Goal: Entertainment & Leisure: Browse casually

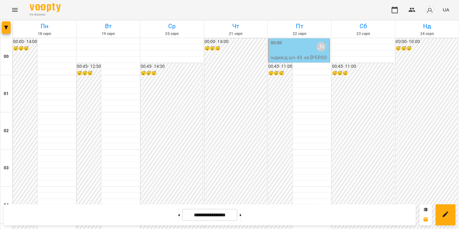
scroll to position [69, 0]
click at [15, 11] on icon "Menu" at bounding box center [15, 10] width 6 height 4
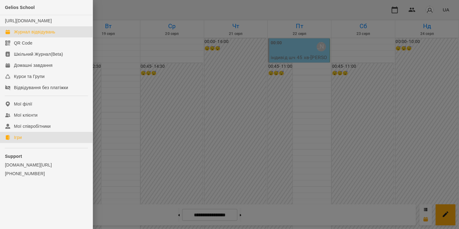
click at [19, 141] on div "Ігри" at bounding box center [18, 138] width 8 height 6
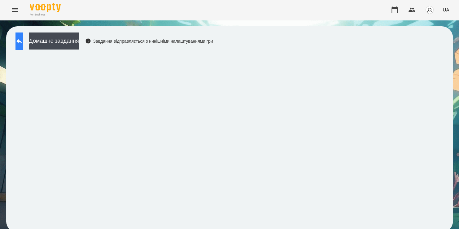
click at [23, 44] on button at bounding box center [18, 41] width 7 height 17
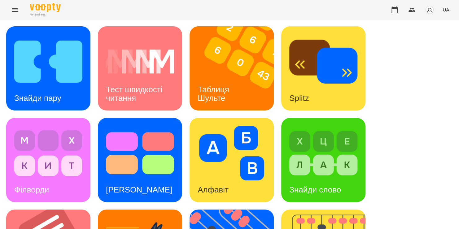
scroll to position [169, 0]
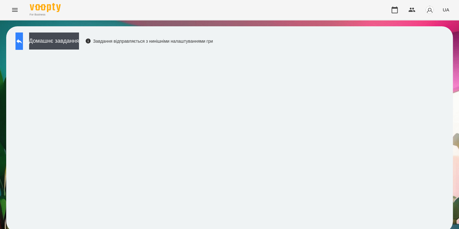
click at [23, 42] on button at bounding box center [18, 41] width 7 height 17
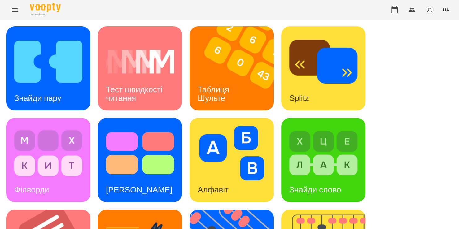
scroll to position [177, 0]
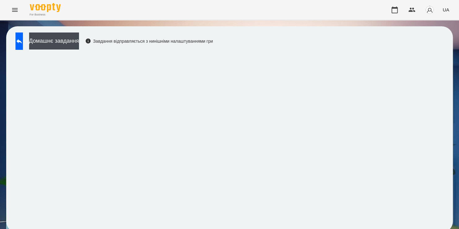
scroll to position [3, 0]
click at [23, 43] on button at bounding box center [18, 41] width 7 height 17
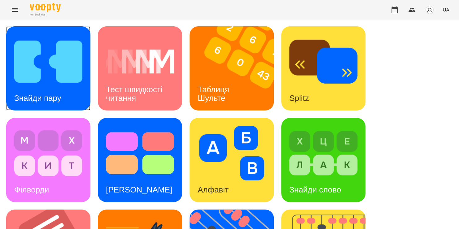
click at [51, 77] on img at bounding box center [48, 61] width 68 height 55
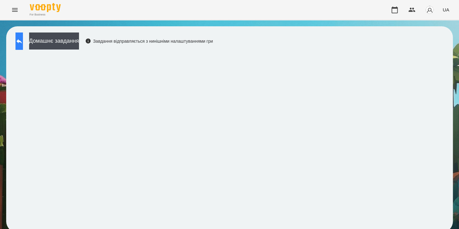
click at [20, 36] on button at bounding box center [18, 41] width 7 height 17
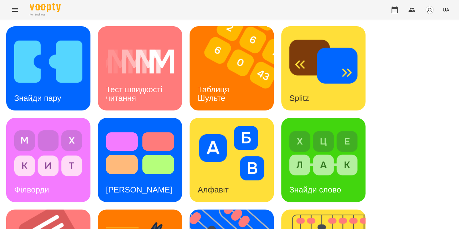
scroll to position [212, 0]
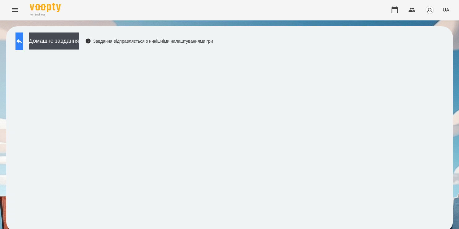
click at [23, 45] on button at bounding box center [18, 41] width 7 height 17
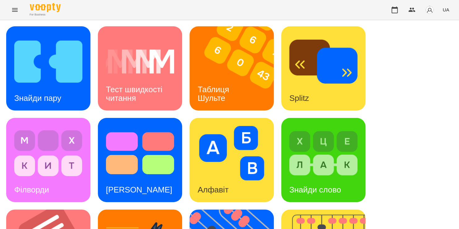
scroll to position [135, 0]
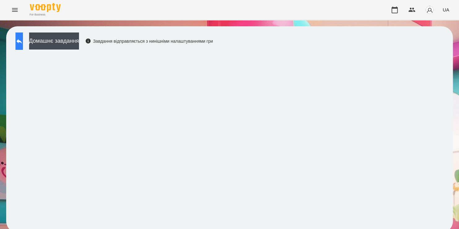
click at [23, 40] on icon at bounding box center [18, 41] width 7 height 7
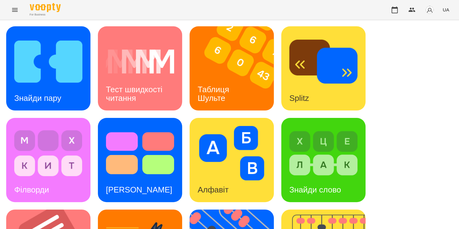
scroll to position [179, 0]
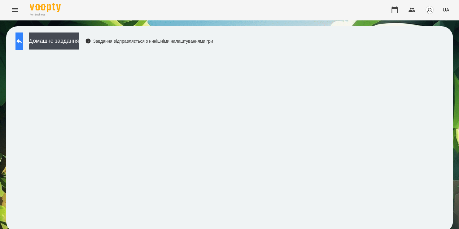
click at [23, 46] on button at bounding box center [18, 41] width 7 height 17
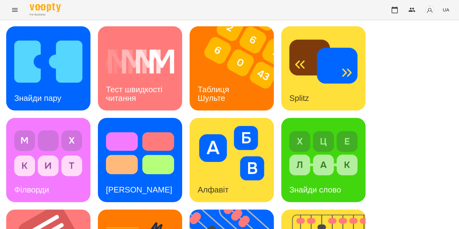
scroll to position [178, 0]
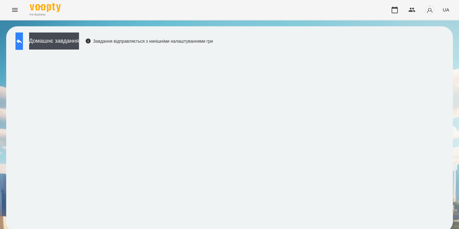
click at [23, 40] on icon at bounding box center [18, 41] width 7 height 7
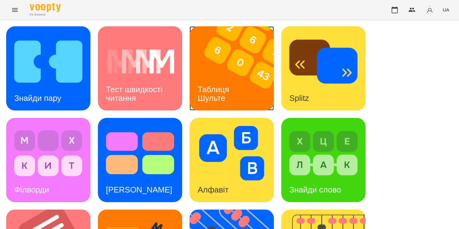
click at [223, 92] on h3 "Таблиця Шульте" at bounding box center [215, 94] width 34 height 18
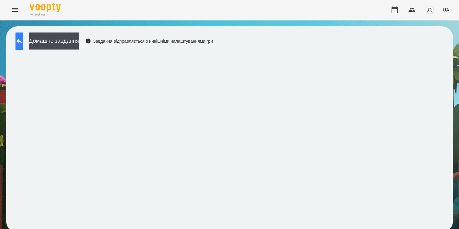
click at [23, 36] on button at bounding box center [18, 41] width 7 height 17
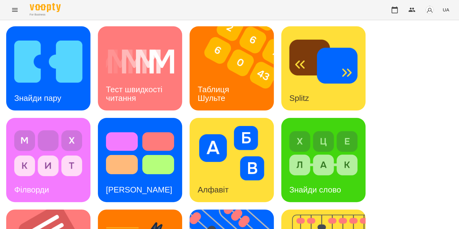
scroll to position [144, 0]
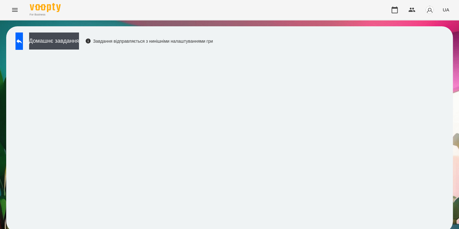
scroll to position [3, 0]
click at [394, 7] on icon "button" at bounding box center [394, 9] width 7 height 7
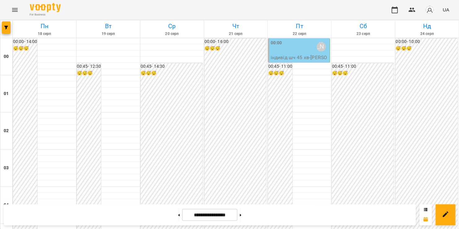
scroll to position [489, 0]
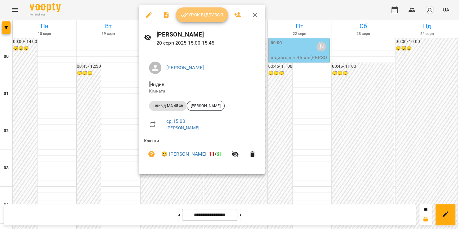
click at [207, 14] on span "Урок відбувся" at bounding box center [202, 14] width 42 height 7
